Goal: Task Accomplishment & Management: Manage account settings

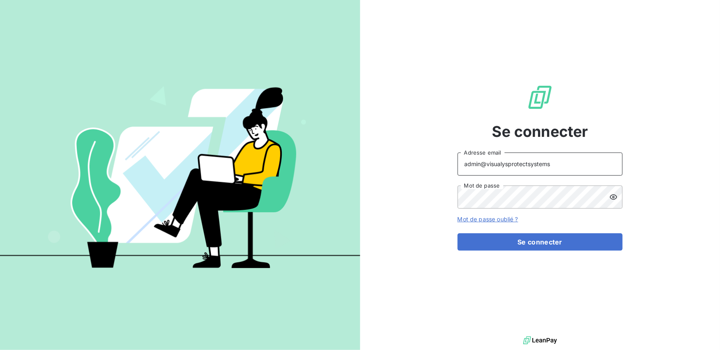
click at [544, 166] on input "admin@visualysprotectsystems" at bounding box center [540, 164] width 165 height 23
type input "admin@firstlocation"
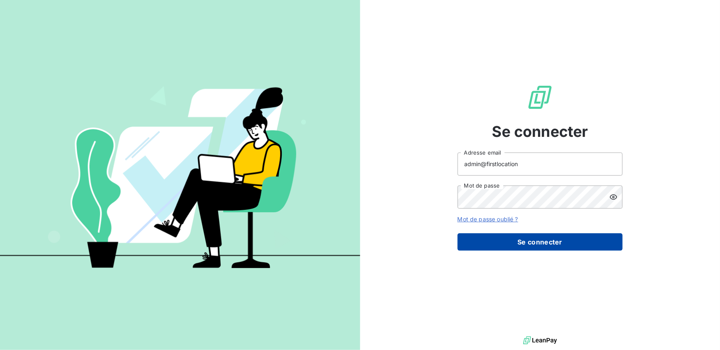
click at [536, 241] on button "Se connecter" at bounding box center [540, 242] width 165 height 17
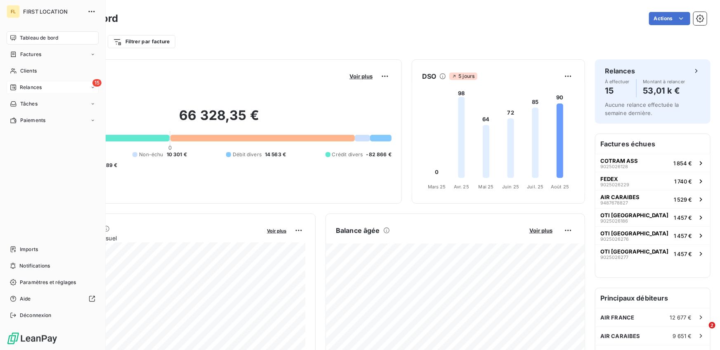
click at [47, 90] on div "15 Relances" at bounding box center [53, 87] width 92 height 13
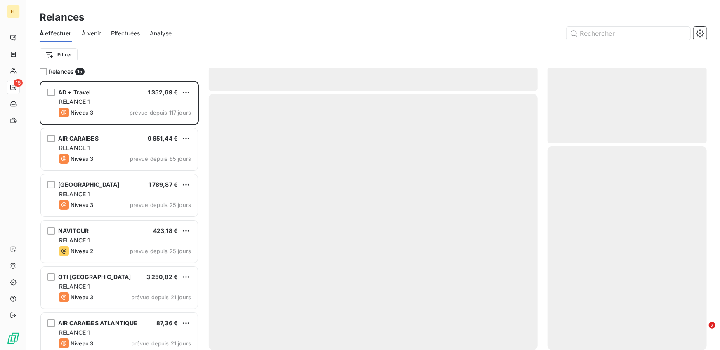
scroll to position [270, 159]
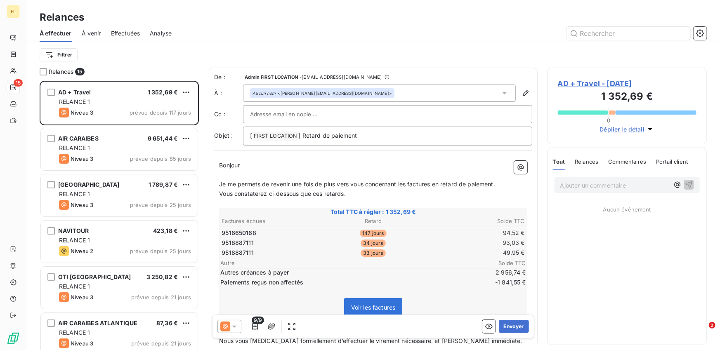
click at [133, 33] on span "Effectuées" at bounding box center [125, 33] width 29 height 8
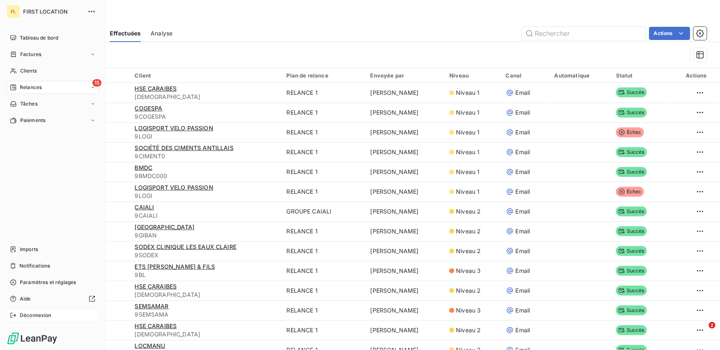
click at [28, 316] on span "Déconnexion" at bounding box center [36, 315] width 32 height 7
